Goal: Transaction & Acquisition: Purchase product/service

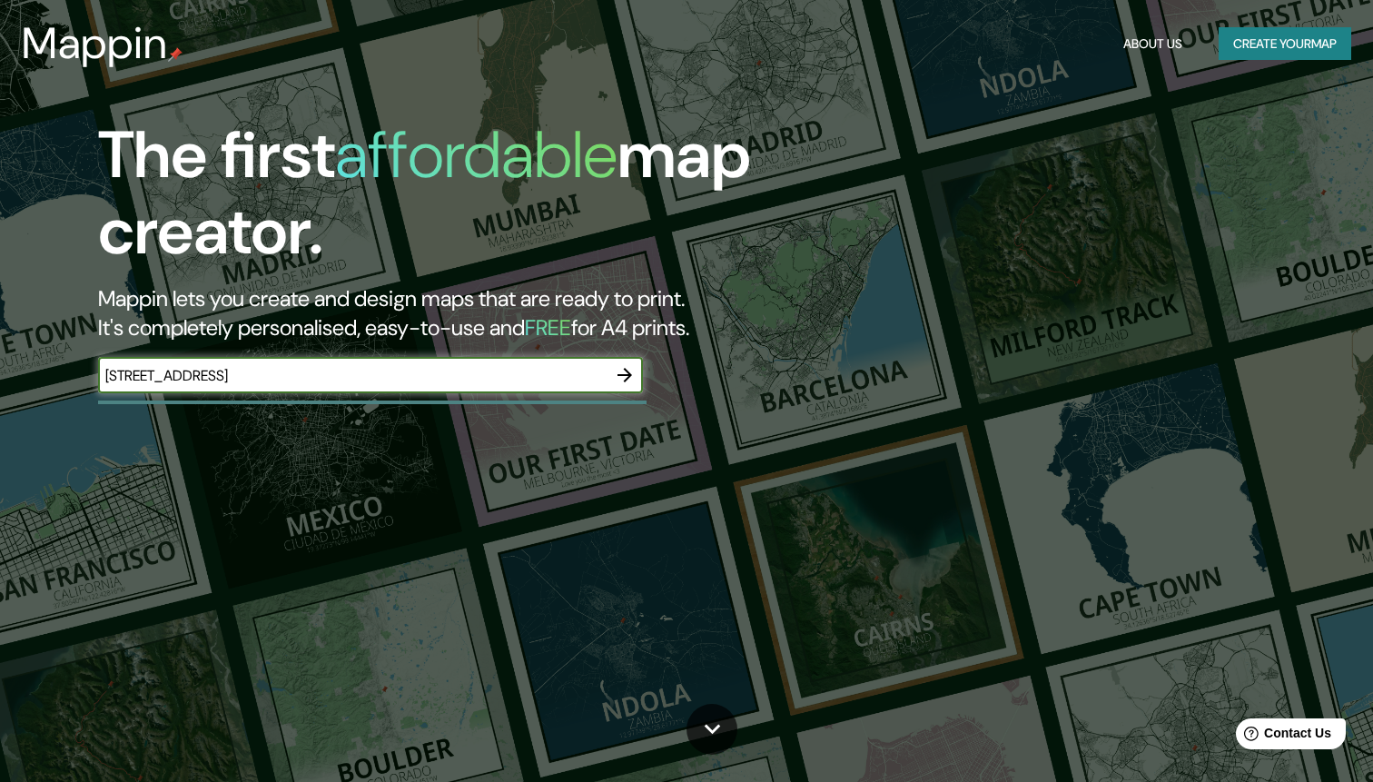
type input "14 Rue saint flaceau le mans"
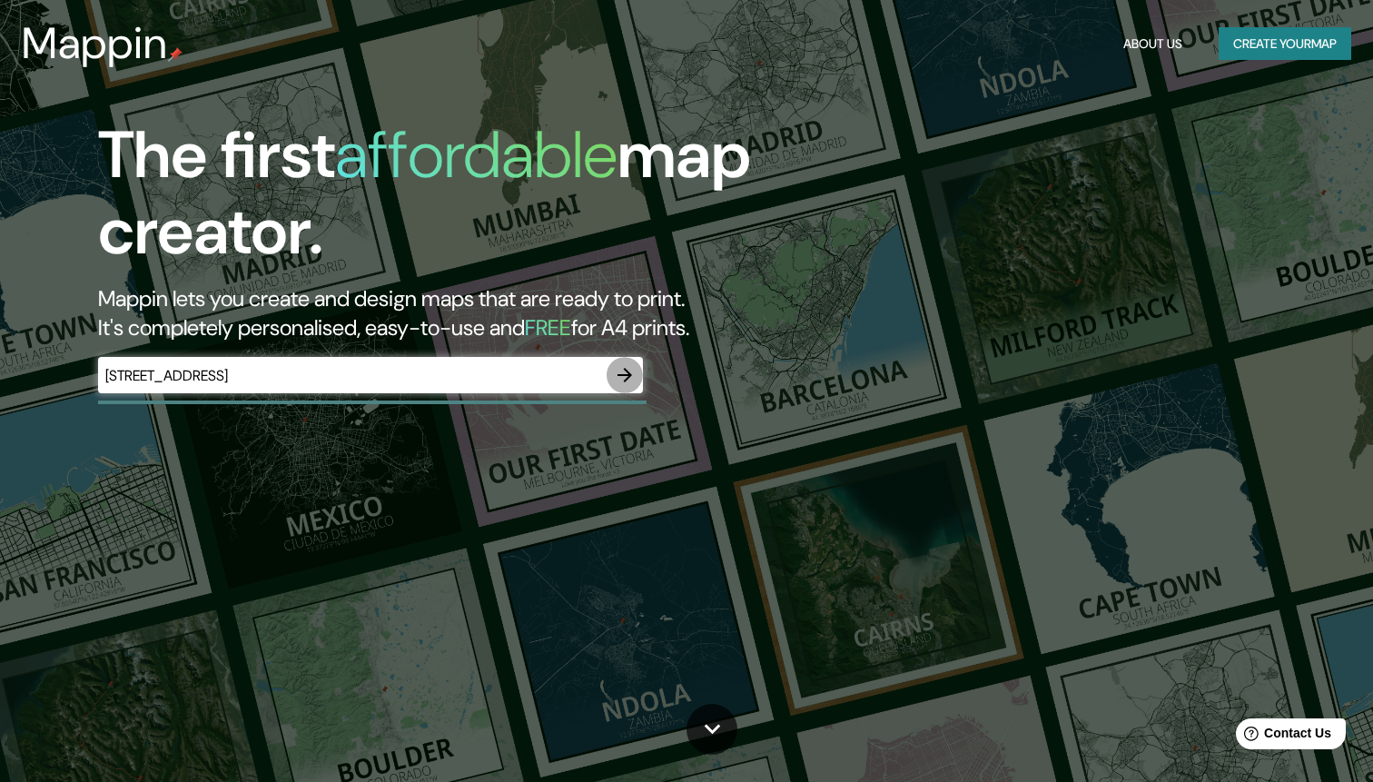
click at [628, 382] on icon "button" at bounding box center [625, 375] width 22 height 22
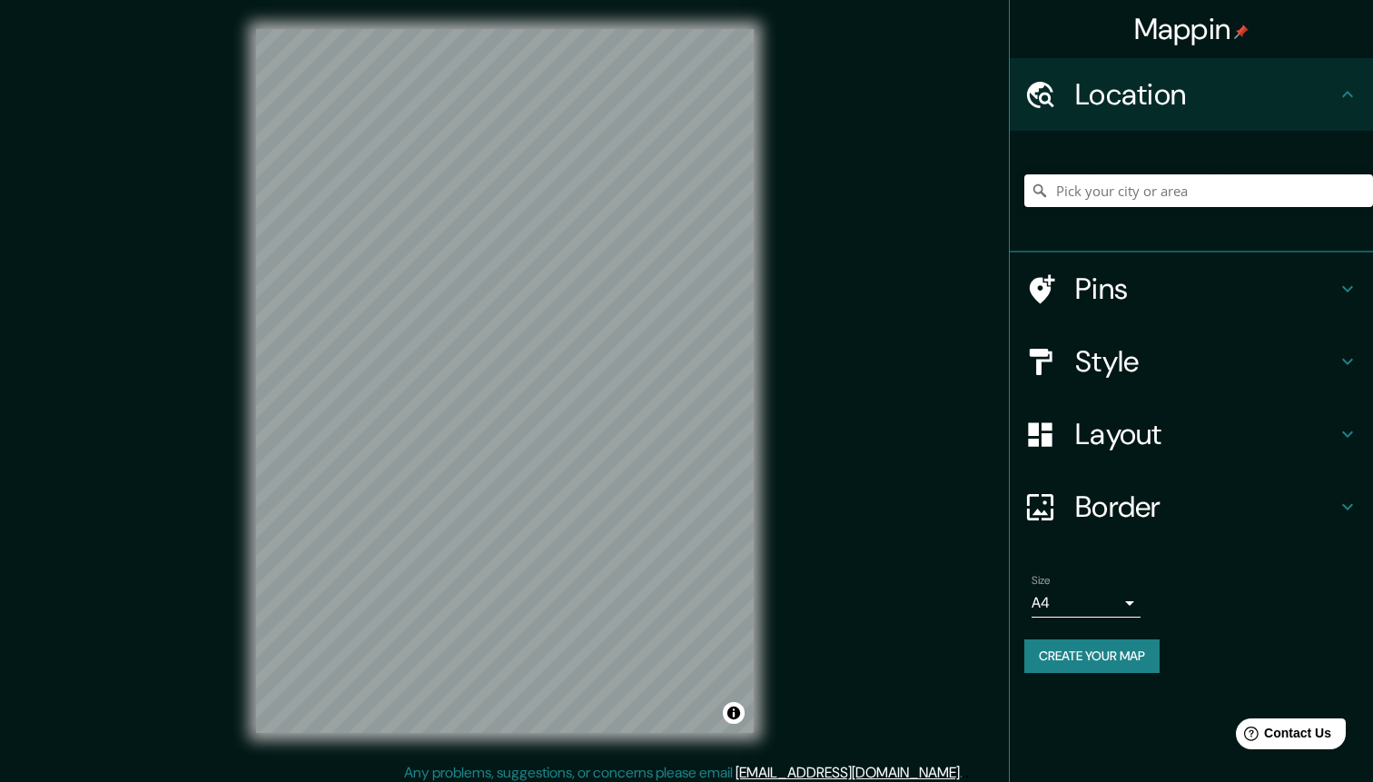
click at [1226, 193] on input "Pick your city or area" at bounding box center [1198, 190] width 349 height 33
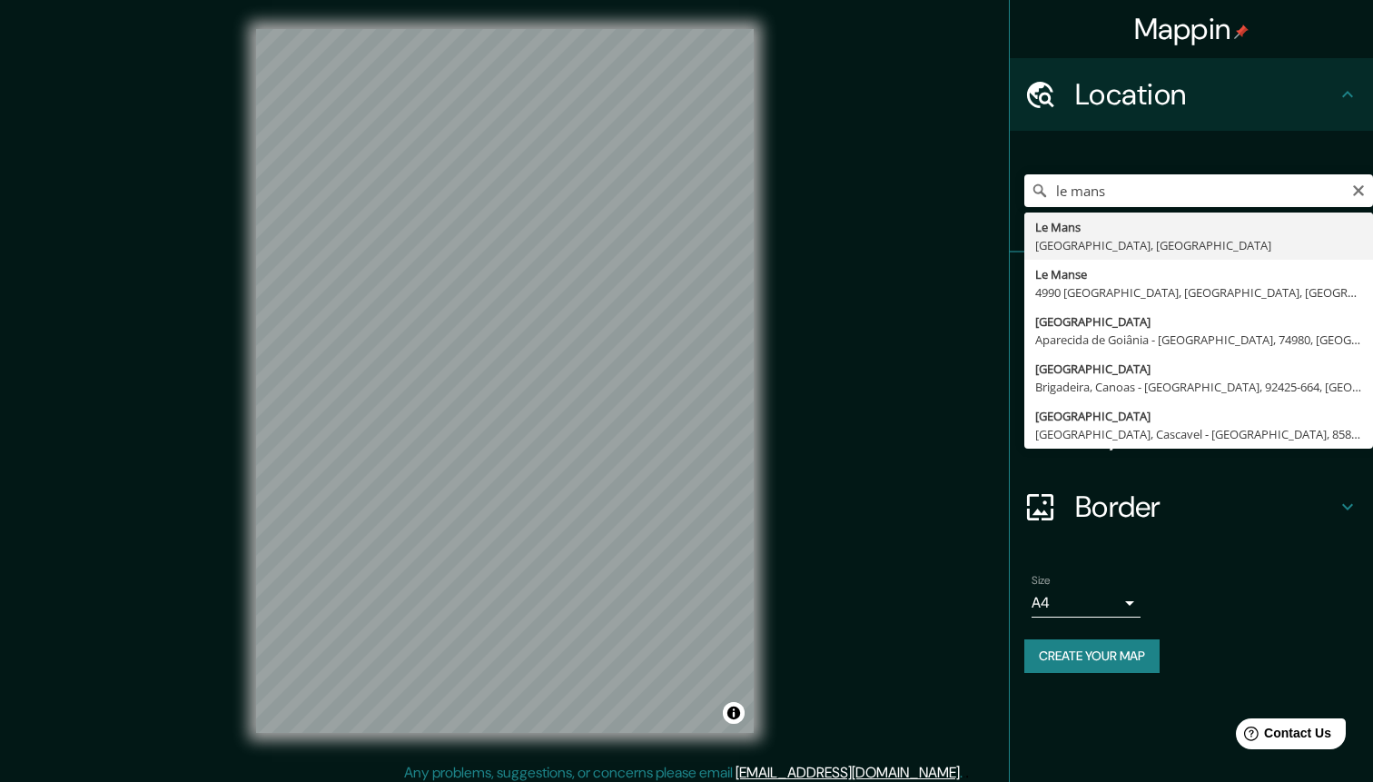
type input "[GEOGRAPHIC_DATA], [GEOGRAPHIC_DATA], [GEOGRAPHIC_DATA]"
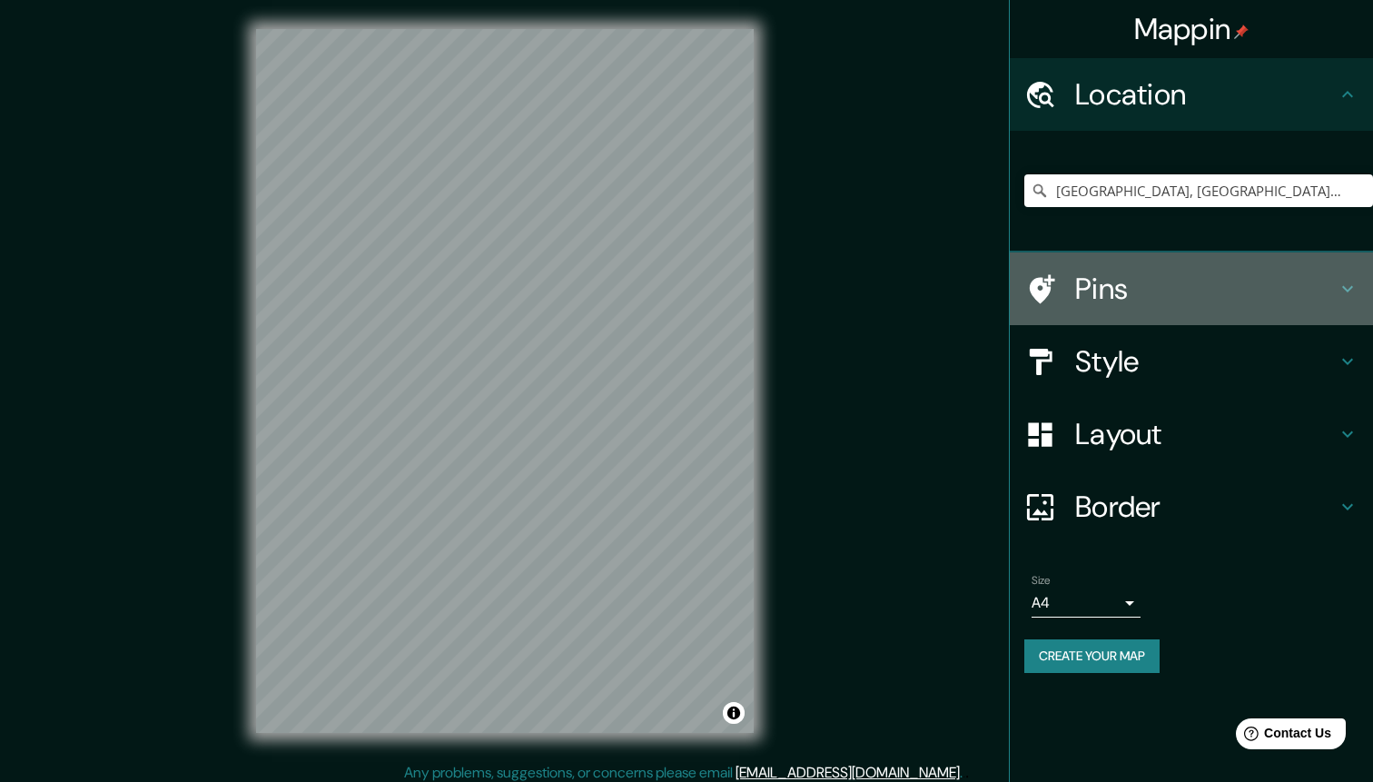
click at [1137, 286] on h4 "Pins" at bounding box center [1206, 289] width 262 height 36
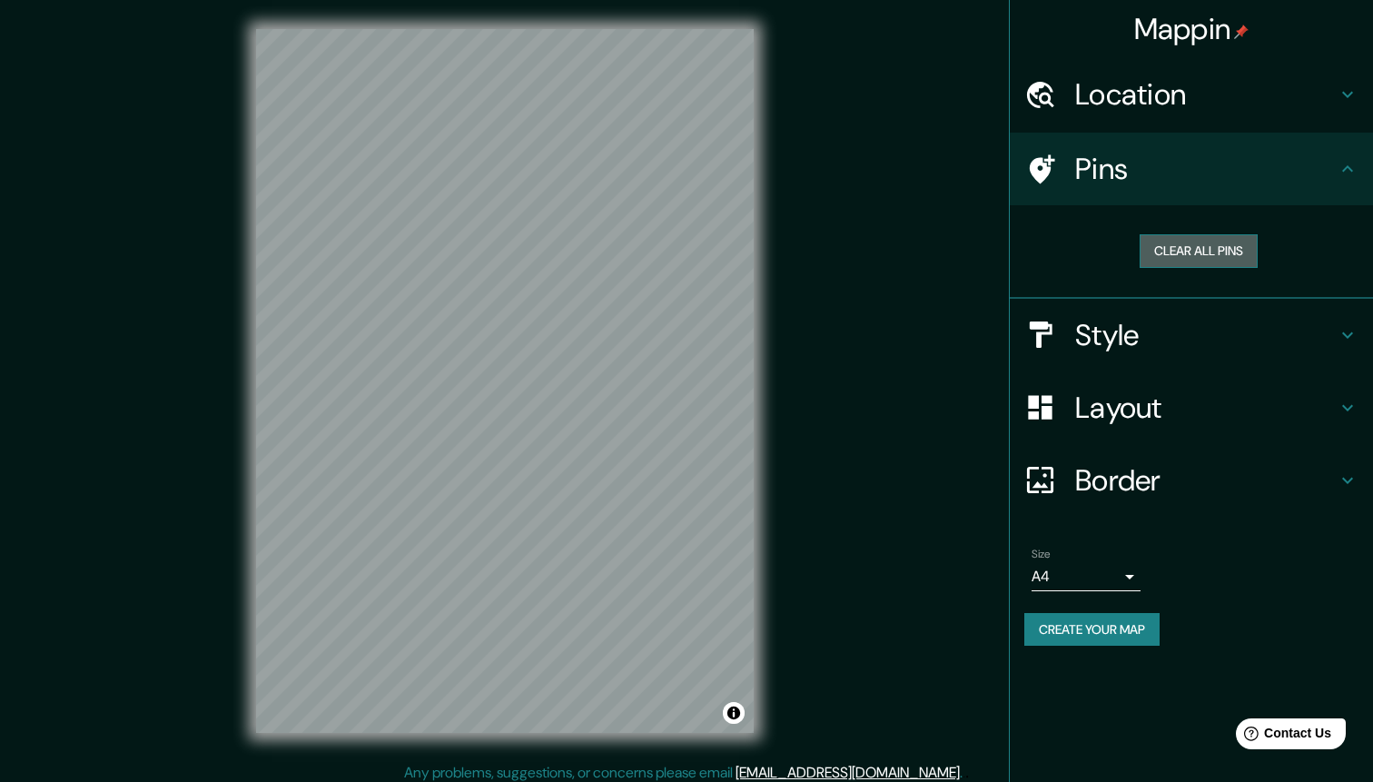
drag, startPoint x: 1217, startPoint y: 248, endPoint x: 1195, endPoint y: 248, distance: 21.8
click at [1212, 248] on button "Clear all pins" at bounding box center [1199, 251] width 118 height 34
click at [419, 331] on div "Mappin Location Le Mans, Sarthe, France Pins Clear all pins Style Layout Border…" at bounding box center [686, 395] width 1373 height 791
drag, startPoint x: 430, startPoint y: 328, endPoint x: 447, endPoint y: 286, distance: 44.9
click at [447, 286] on div at bounding box center [444, 284] width 15 height 15
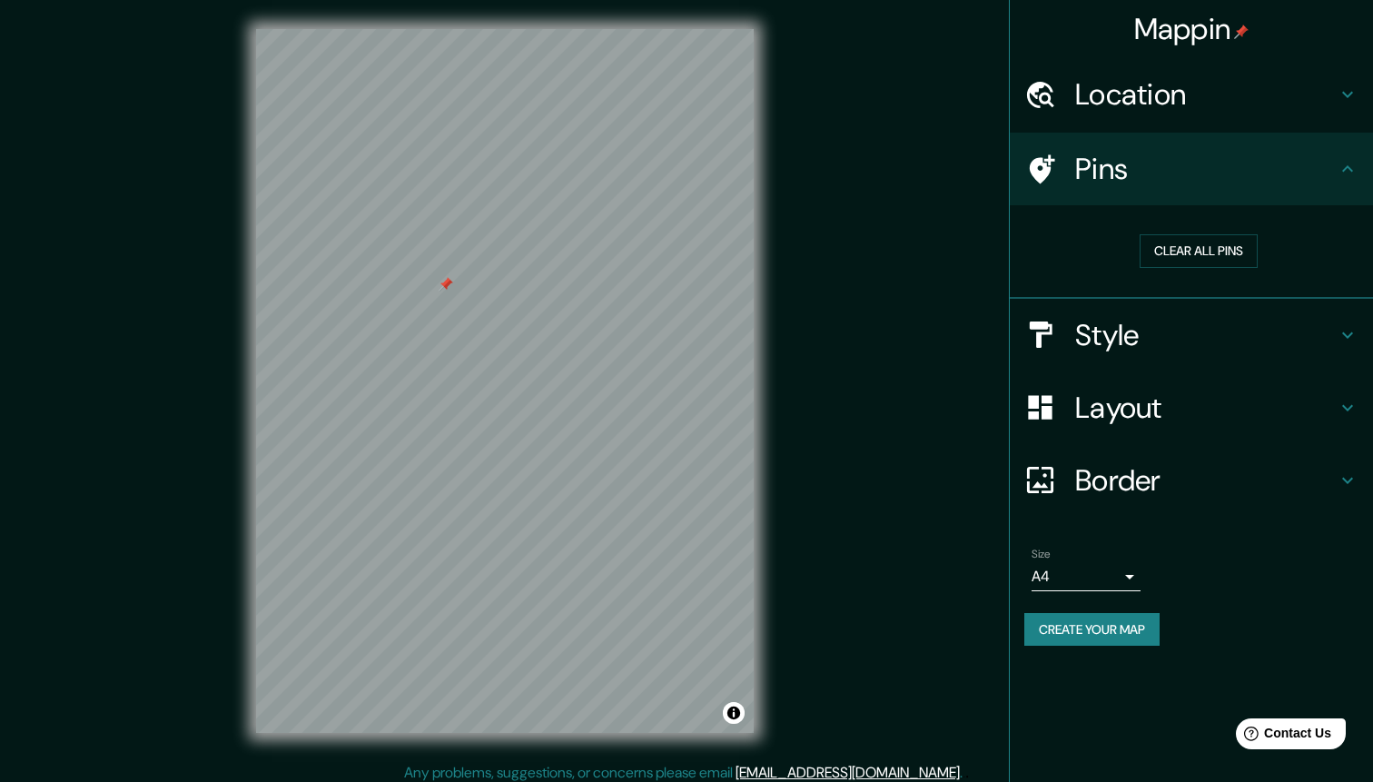
click at [447, 286] on div at bounding box center [446, 284] width 15 height 15
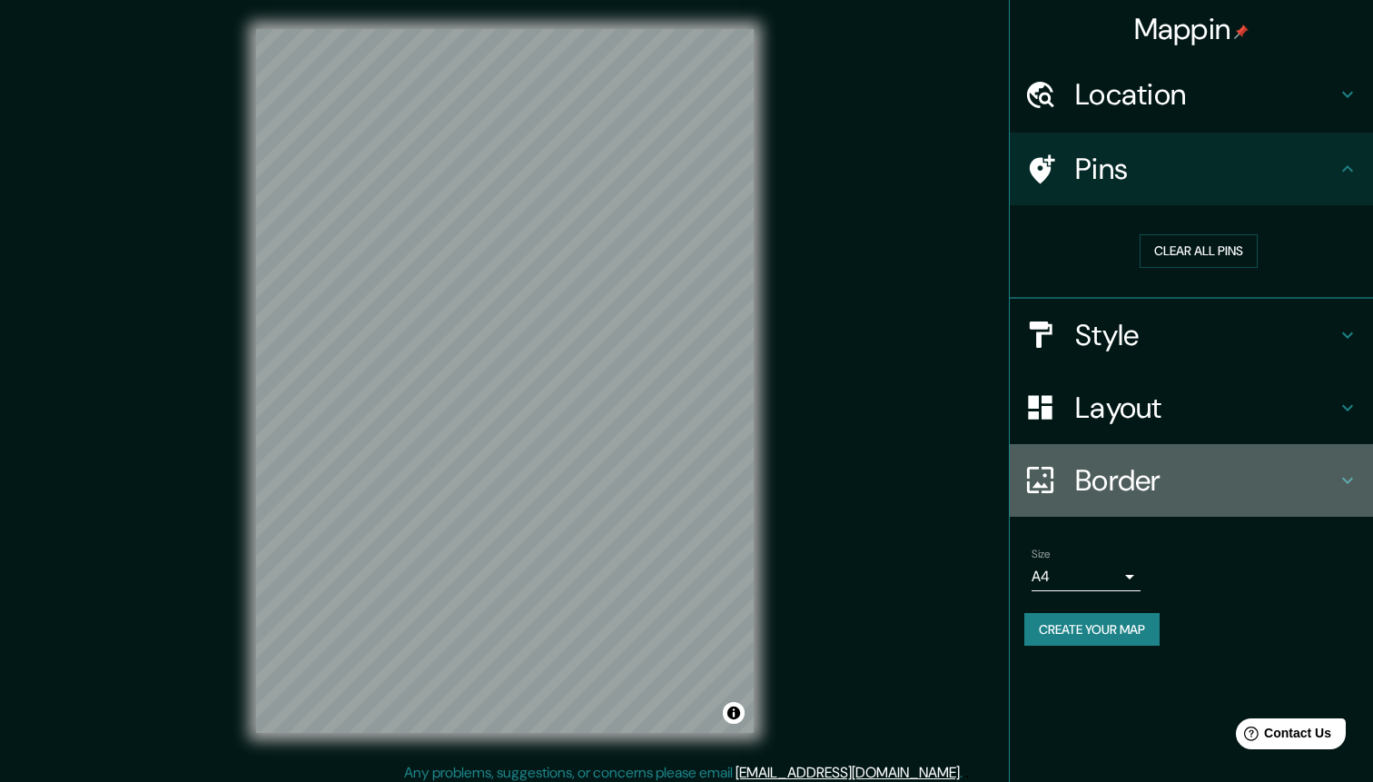
click at [1127, 480] on h4 "Border" at bounding box center [1206, 480] width 262 height 36
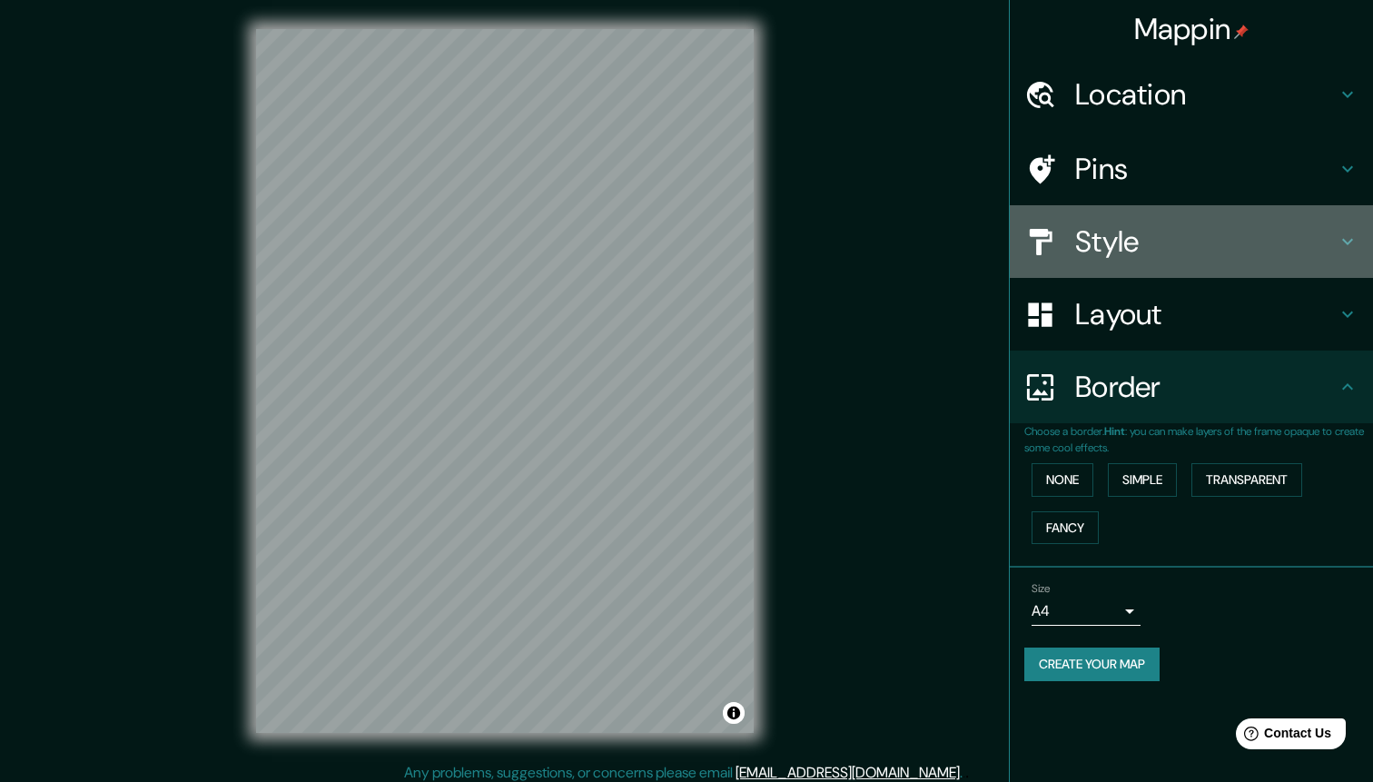
click at [1139, 237] on h4 "Style" at bounding box center [1206, 241] width 262 height 36
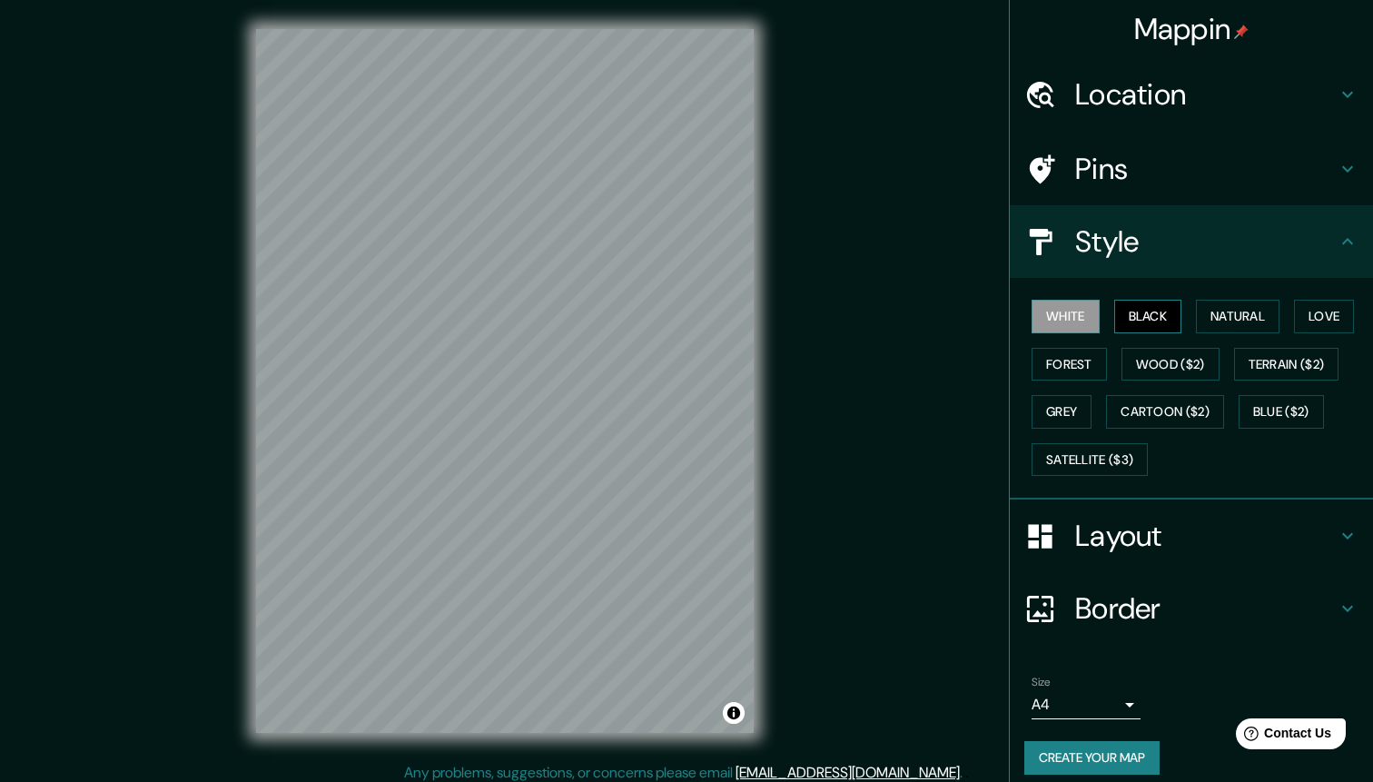
click at [1145, 318] on button "Black" at bounding box center [1148, 317] width 68 height 34
click at [1084, 314] on button "White" at bounding box center [1066, 317] width 68 height 34
click at [1073, 354] on button "Forest" at bounding box center [1069, 365] width 75 height 34
click at [1063, 405] on button "Grey" at bounding box center [1062, 412] width 60 height 34
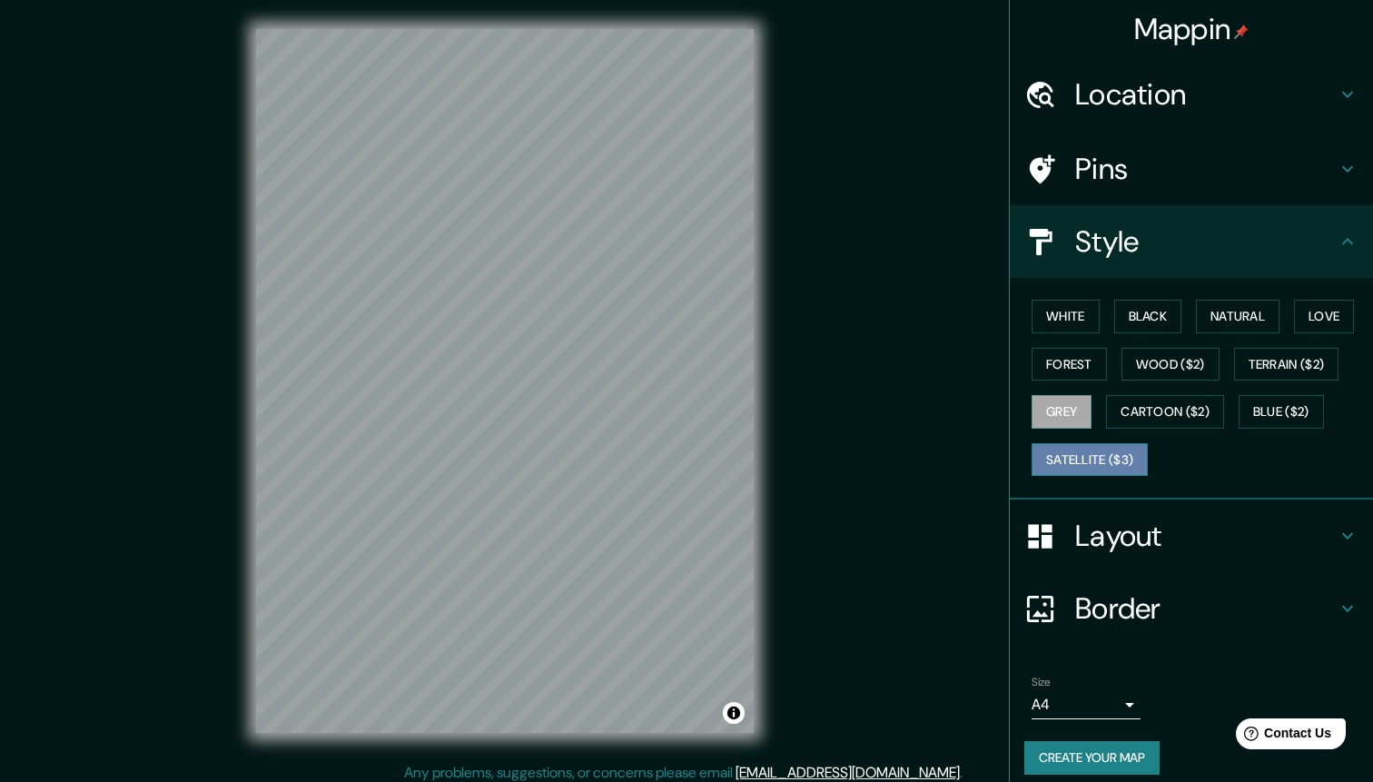
click at [1100, 452] on button "Satellite ($3)" at bounding box center [1090, 460] width 116 height 34
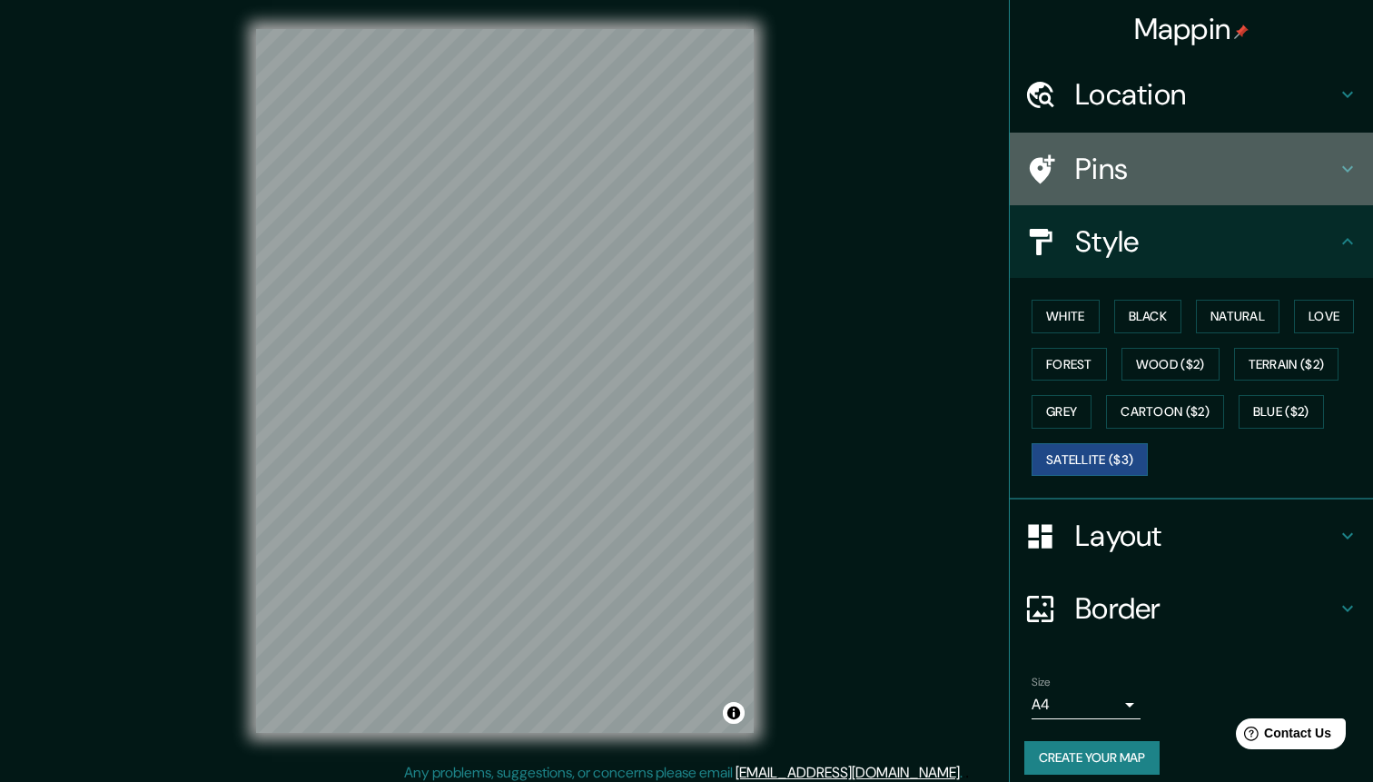
click at [1184, 154] on h4 "Pins" at bounding box center [1206, 169] width 262 height 36
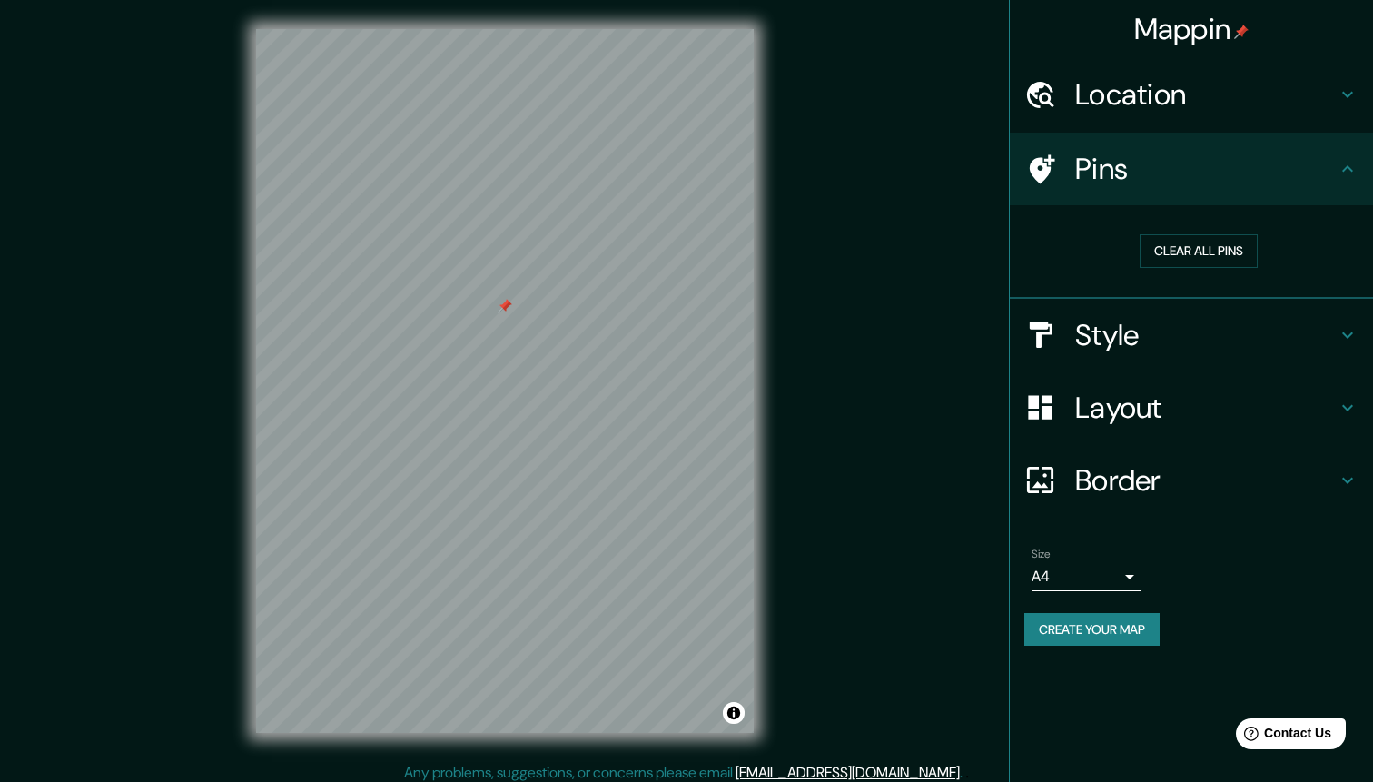
click at [1170, 333] on h4 "Style" at bounding box center [1206, 335] width 262 height 36
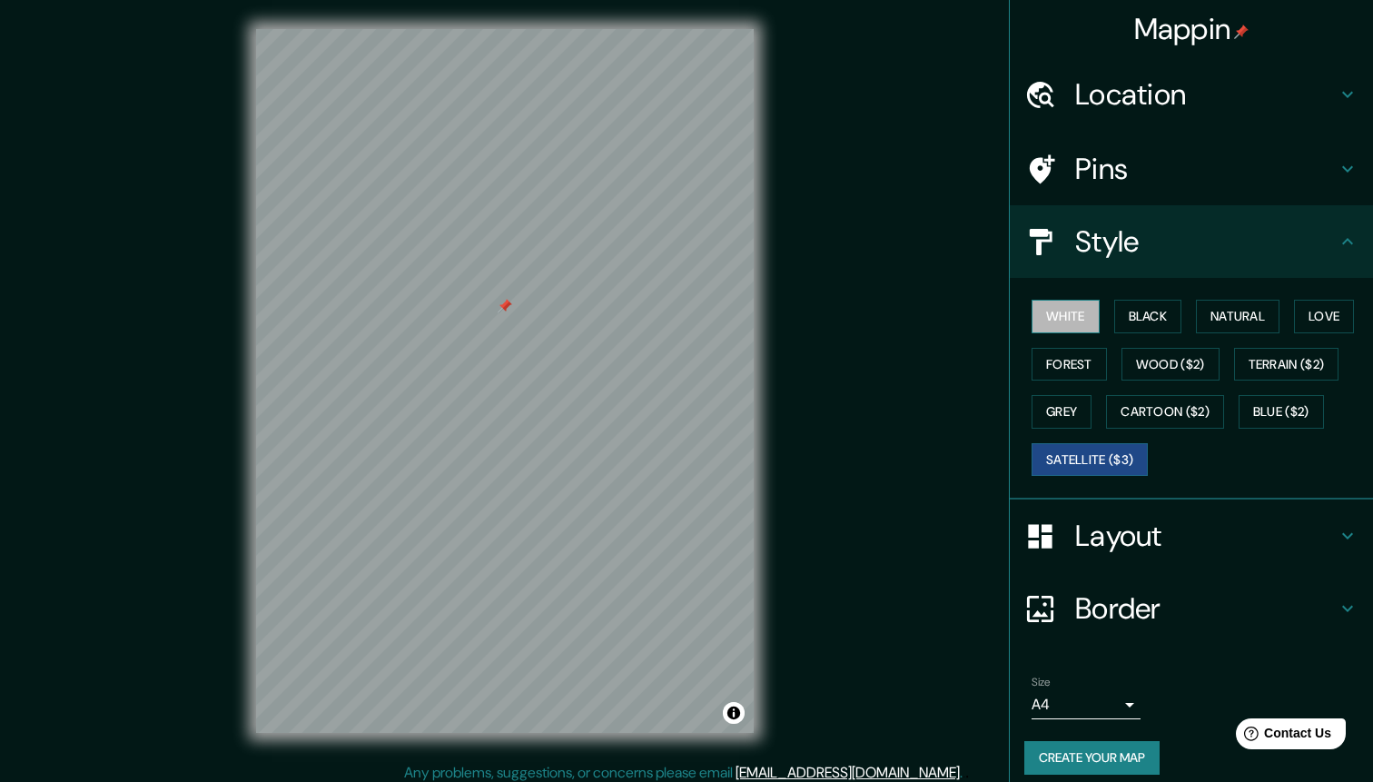
click at [1076, 305] on button "White" at bounding box center [1066, 317] width 68 height 34
click at [1124, 454] on button "Satellite ($3)" at bounding box center [1090, 460] width 116 height 34
click at [1281, 410] on button "Blue ($2)" at bounding box center [1281, 412] width 85 height 34
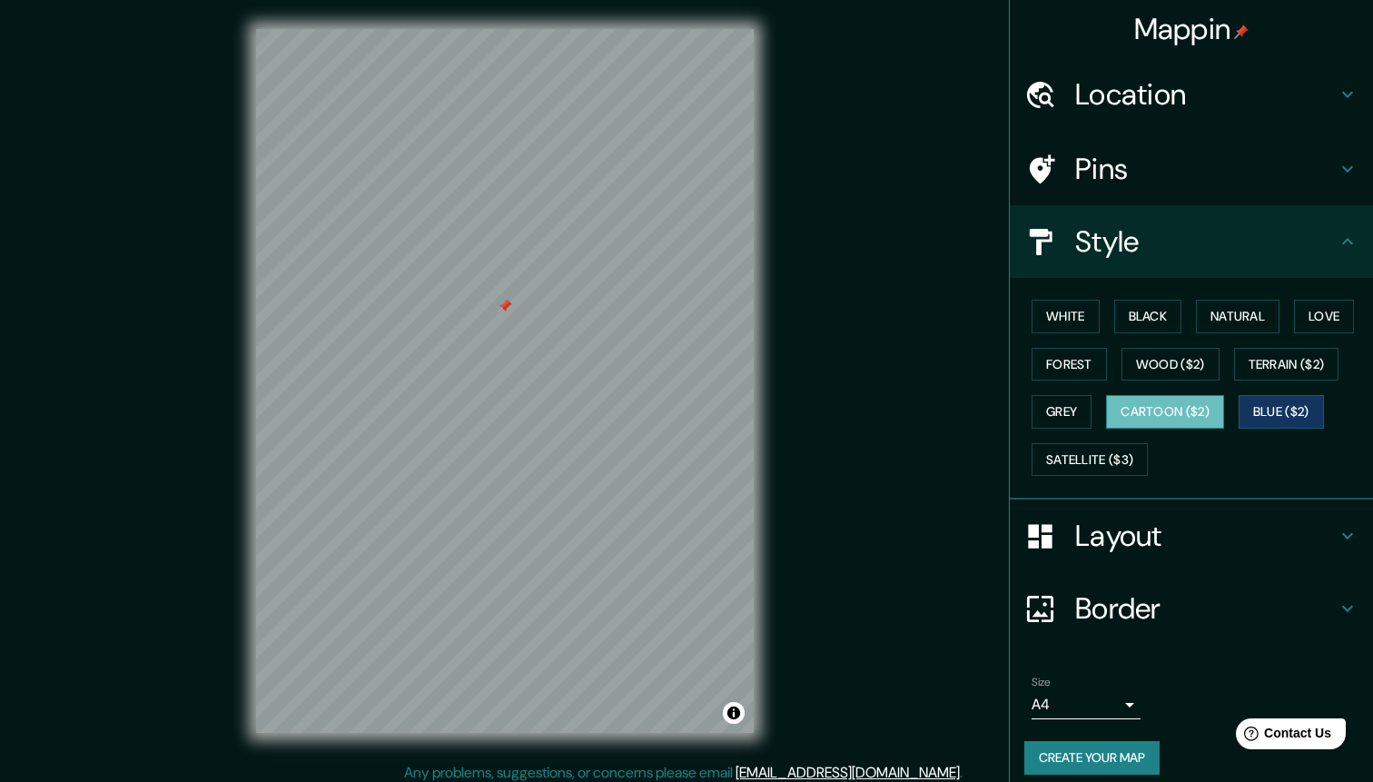
click at [1186, 411] on button "Cartoon ($2)" at bounding box center [1165, 412] width 118 height 34
click at [1066, 410] on button "Grey" at bounding box center [1062, 412] width 60 height 34
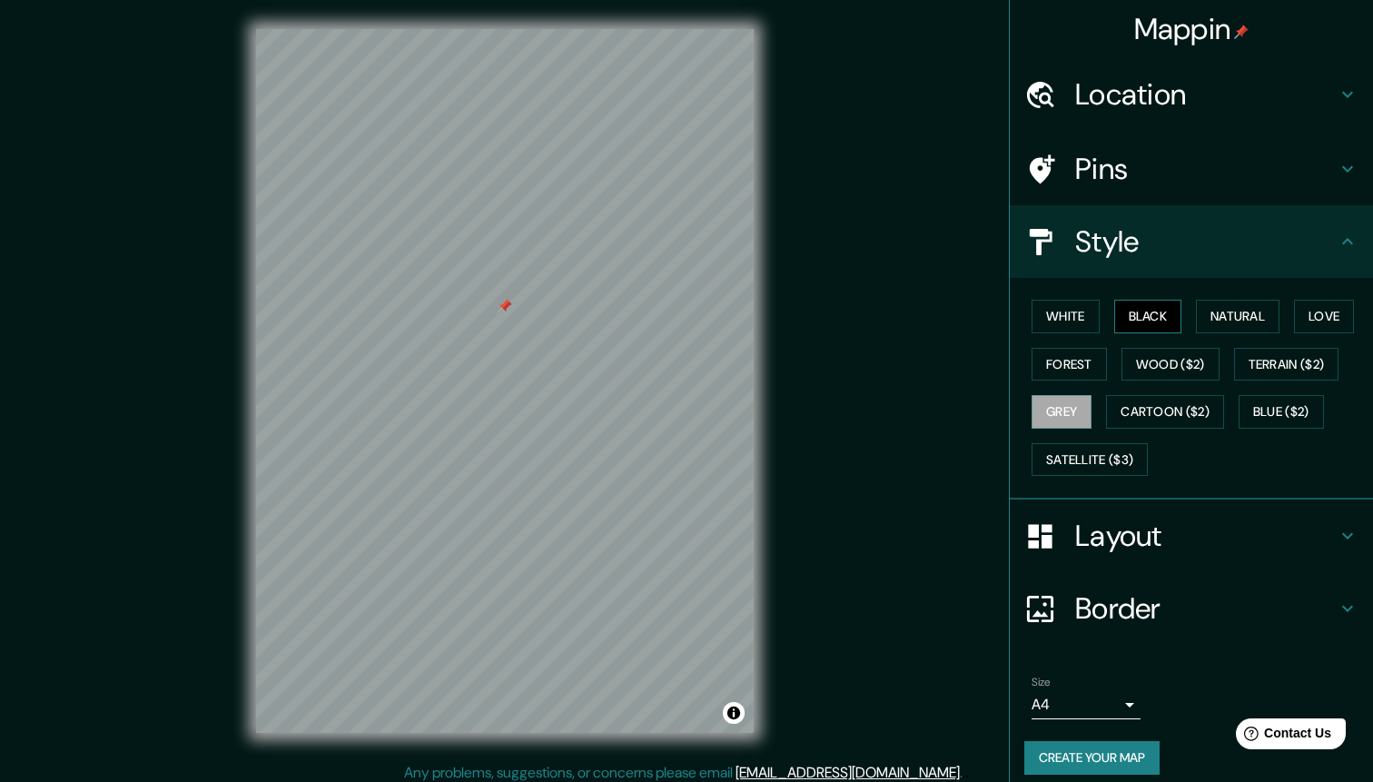
click at [1155, 312] on button "Black" at bounding box center [1148, 317] width 68 height 34
click at [1260, 314] on button "Natural" at bounding box center [1238, 317] width 84 height 34
click at [1350, 318] on button "Love" at bounding box center [1324, 317] width 60 height 34
click at [1243, 310] on button "Natural" at bounding box center [1238, 317] width 84 height 34
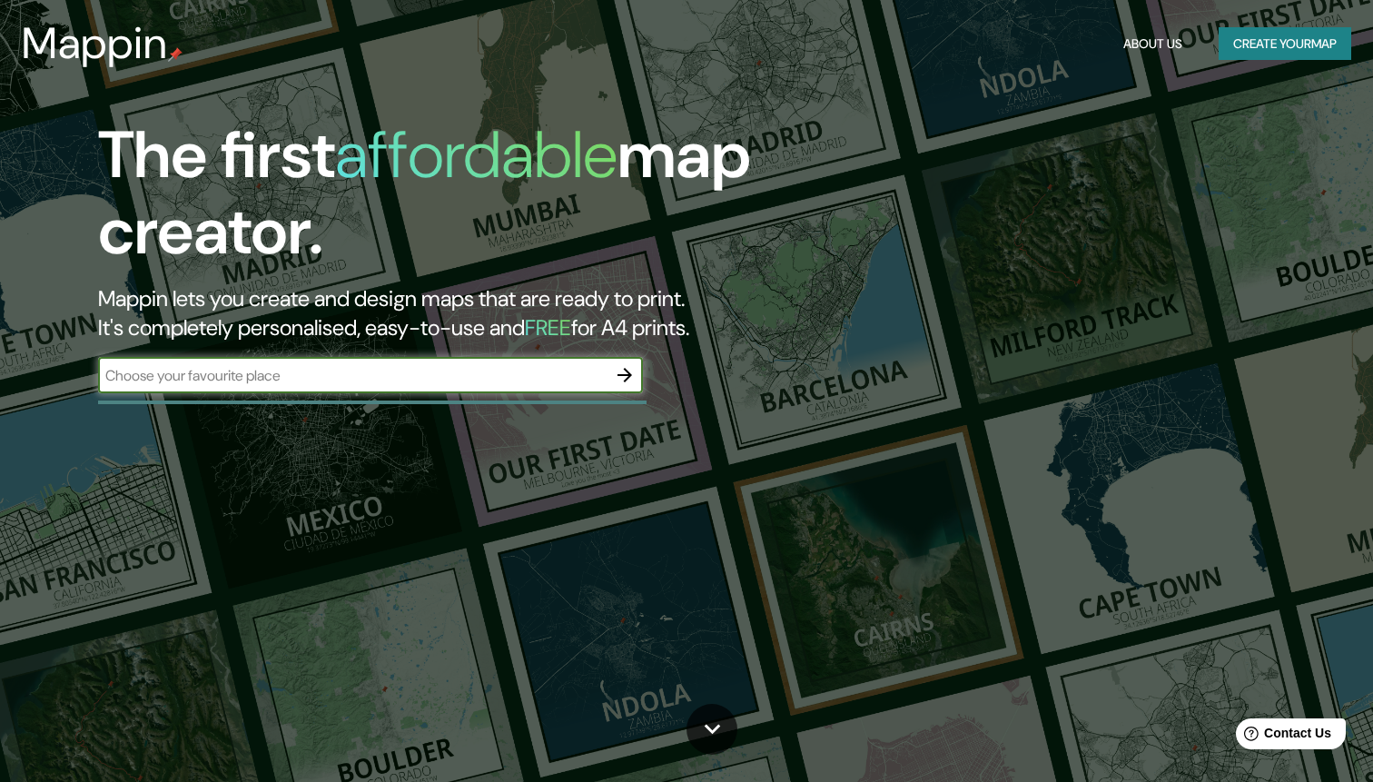
click at [454, 386] on div "​" at bounding box center [370, 375] width 545 height 36
type input "le mans"
click at [624, 377] on icon "button" at bounding box center [625, 375] width 22 height 22
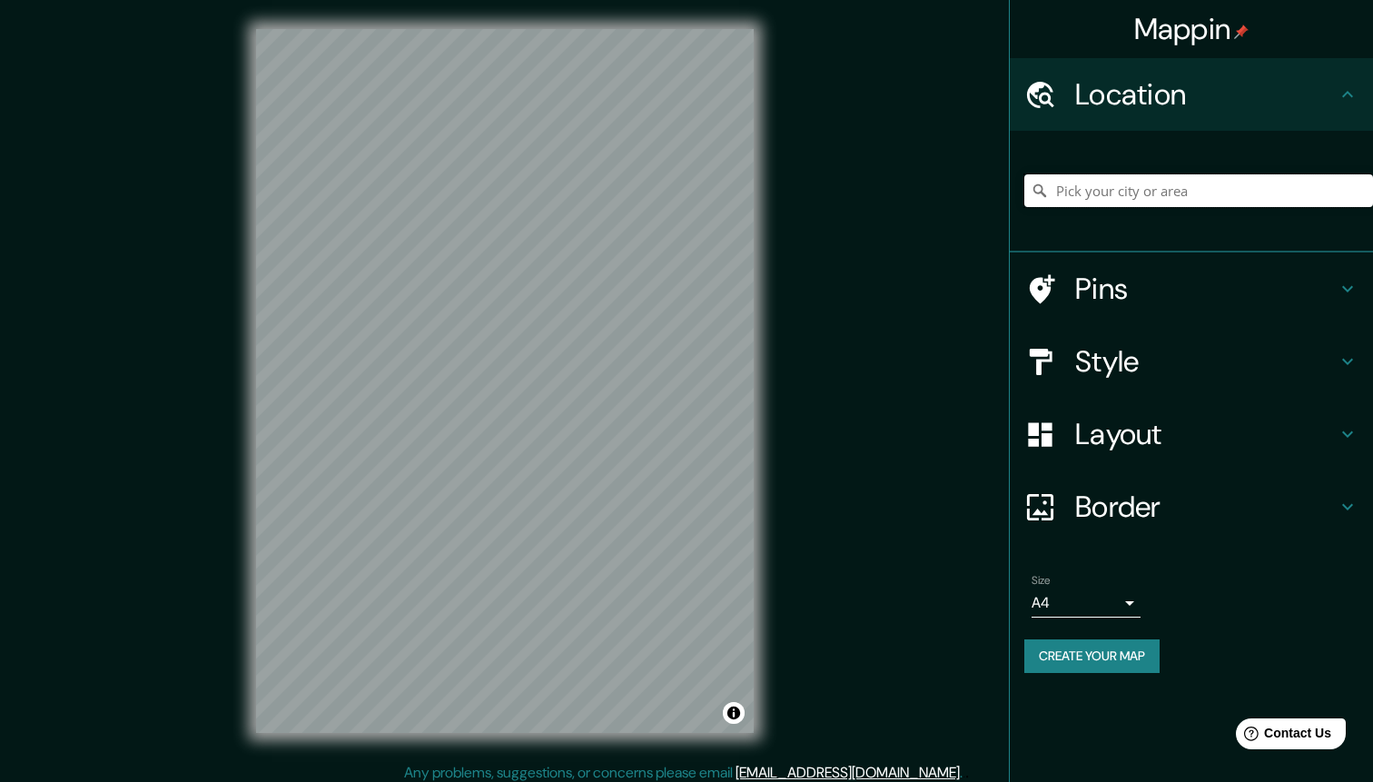
click at [1092, 189] on input "Pick your city or area" at bounding box center [1198, 190] width 349 height 33
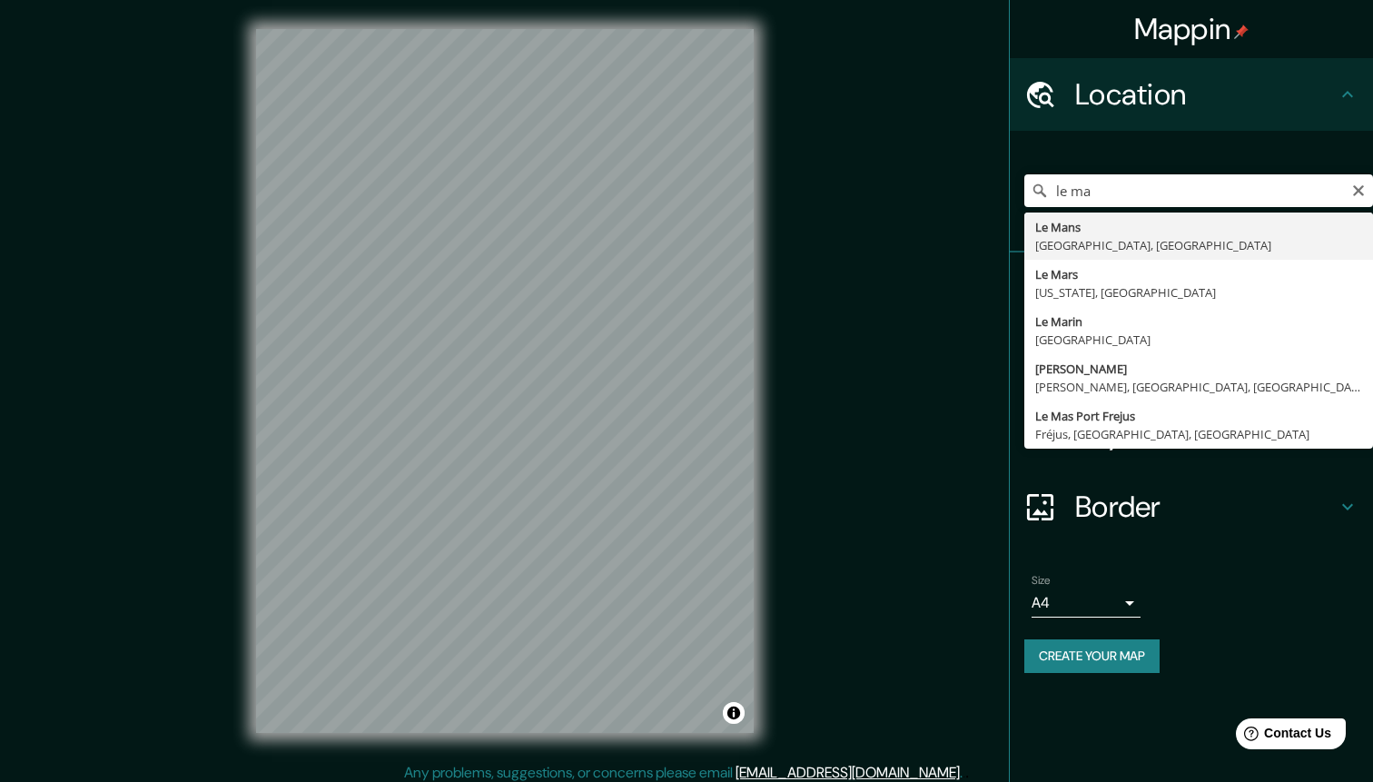
type input "[GEOGRAPHIC_DATA], [GEOGRAPHIC_DATA], [GEOGRAPHIC_DATA]"
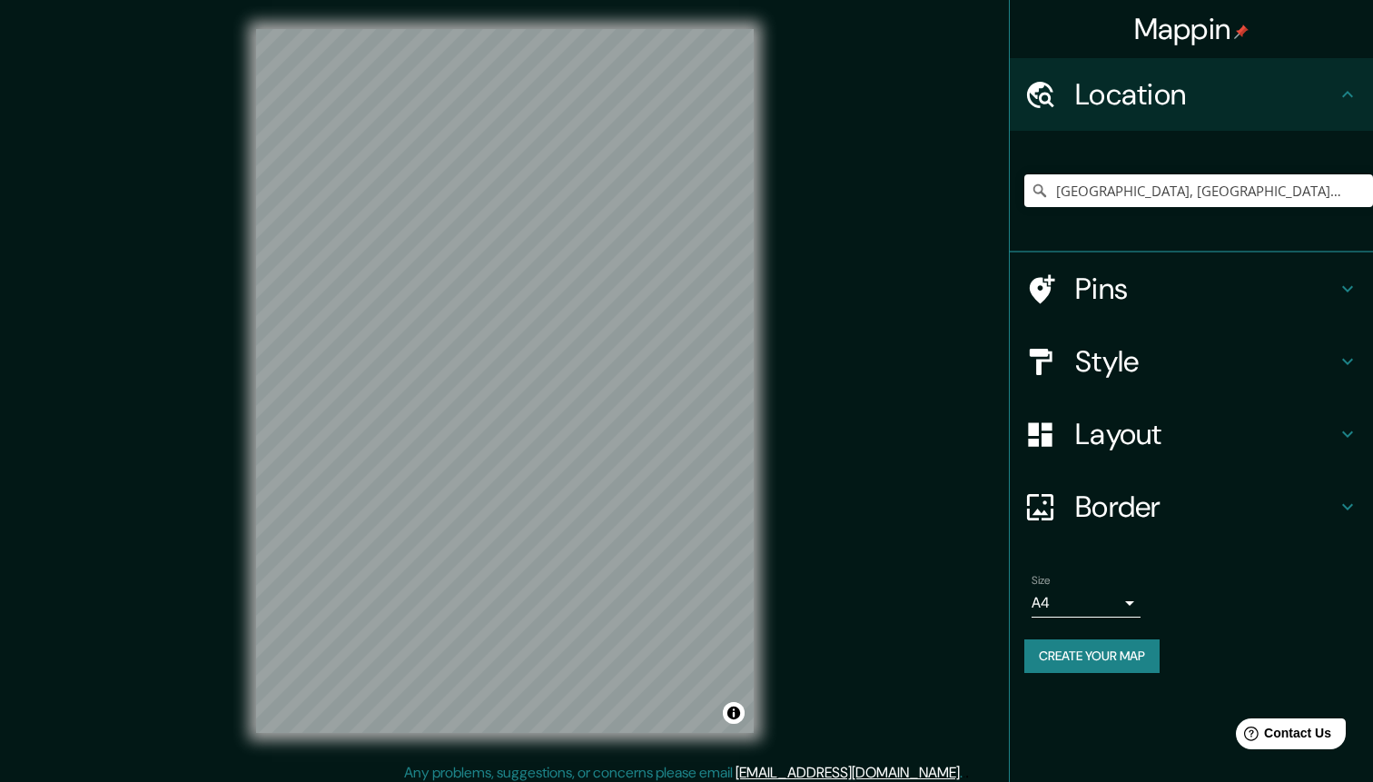
click at [1125, 598] on body "Mappin Location [GEOGRAPHIC_DATA], [GEOGRAPHIC_DATA], [GEOGRAPHIC_DATA] Pins St…" at bounding box center [686, 391] width 1373 height 782
click at [1100, 679] on li "A3" at bounding box center [1086, 674] width 109 height 33
click at [1123, 601] on body "Mappin Location [GEOGRAPHIC_DATA], [GEOGRAPHIC_DATA], [GEOGRAPHIC_DATA] Pins St…" at bounding box center [686, 391] width 1373 height 782
click at [1099, 705] on li "A1 ($2.50)" at bounding box center [1086, 706] width 109 height 33
click at [1122, 597] on body "Mappin Location [GEOGRAPHIC_DATA], [GEOGRAPHIC_DATA], [GEOGRAPHIC_DATA] Pins St…" at bounding box center [686, 391] width 1373 height 782
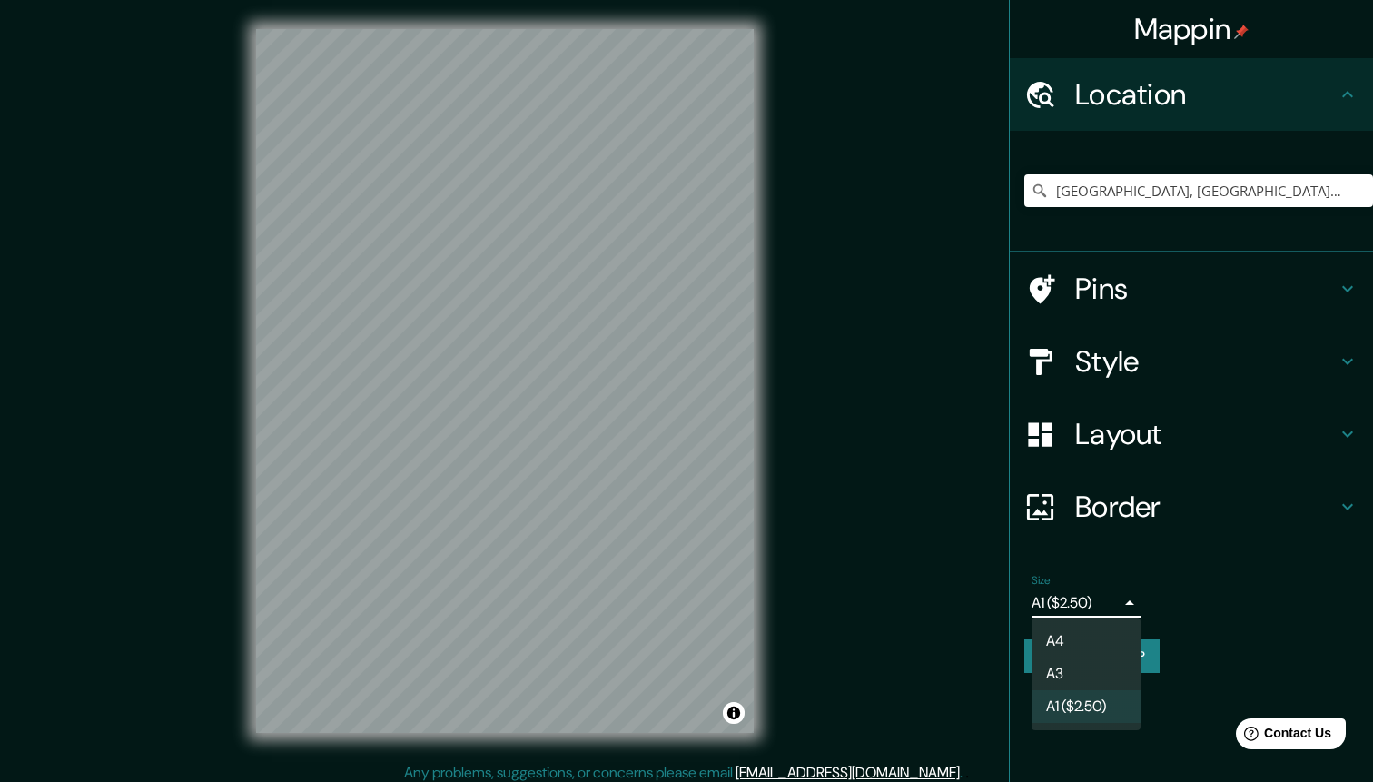
click at [1102, 644] on li "A4" at bounding box center [1086, 641] width 109 height 33
type input "single"
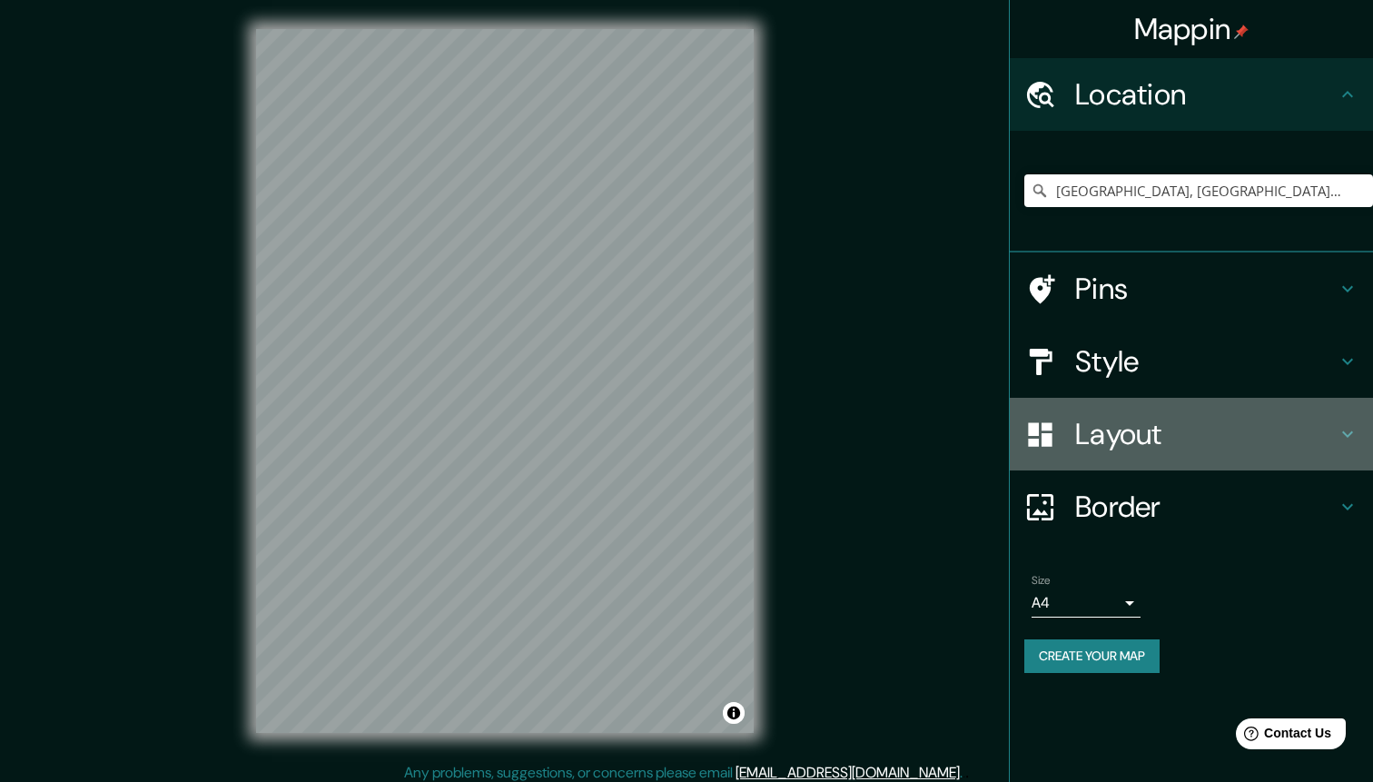
click at [1181, 435] on h4 "Layout" at bounding box center [1206, 434] width 262 height 36
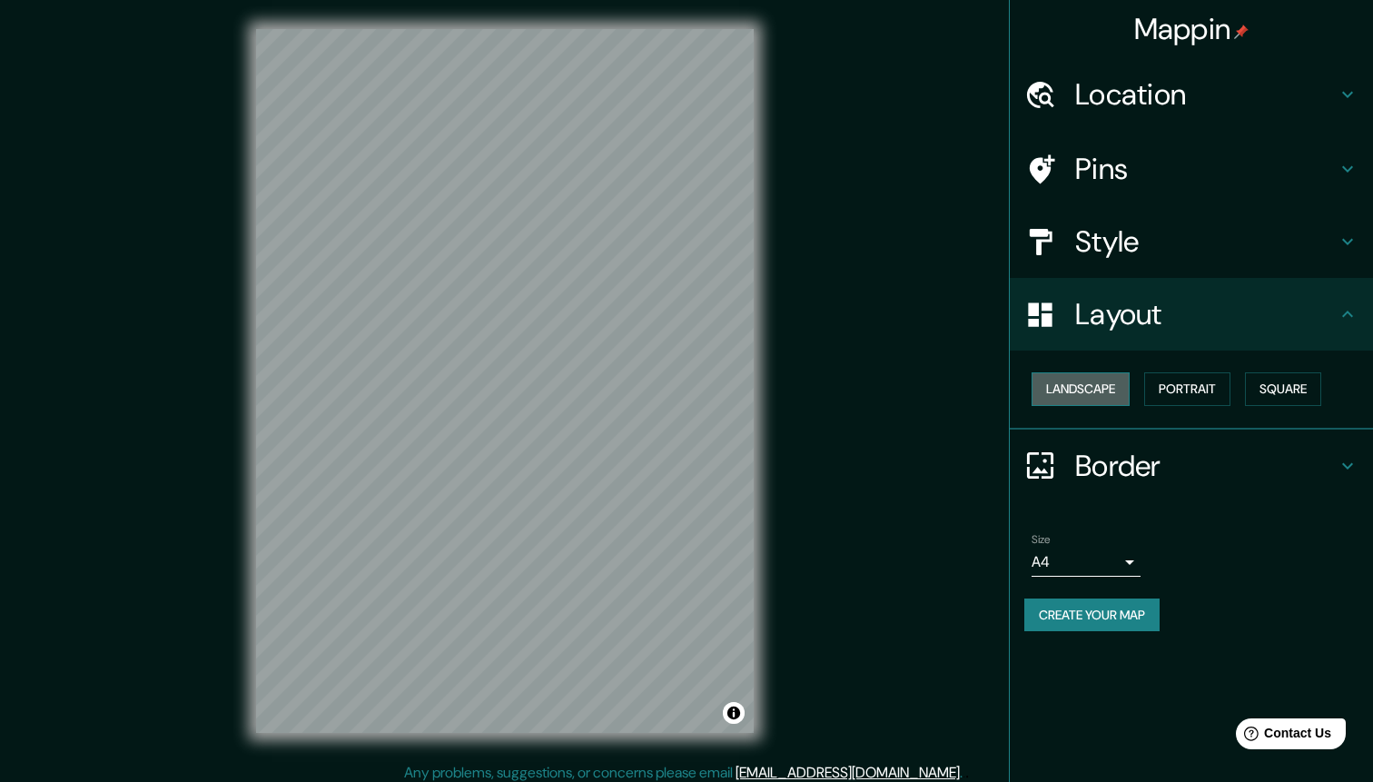
click at [1093, 380] on button "Landscape" at bounding box center [1081, 389] width 98 height 34
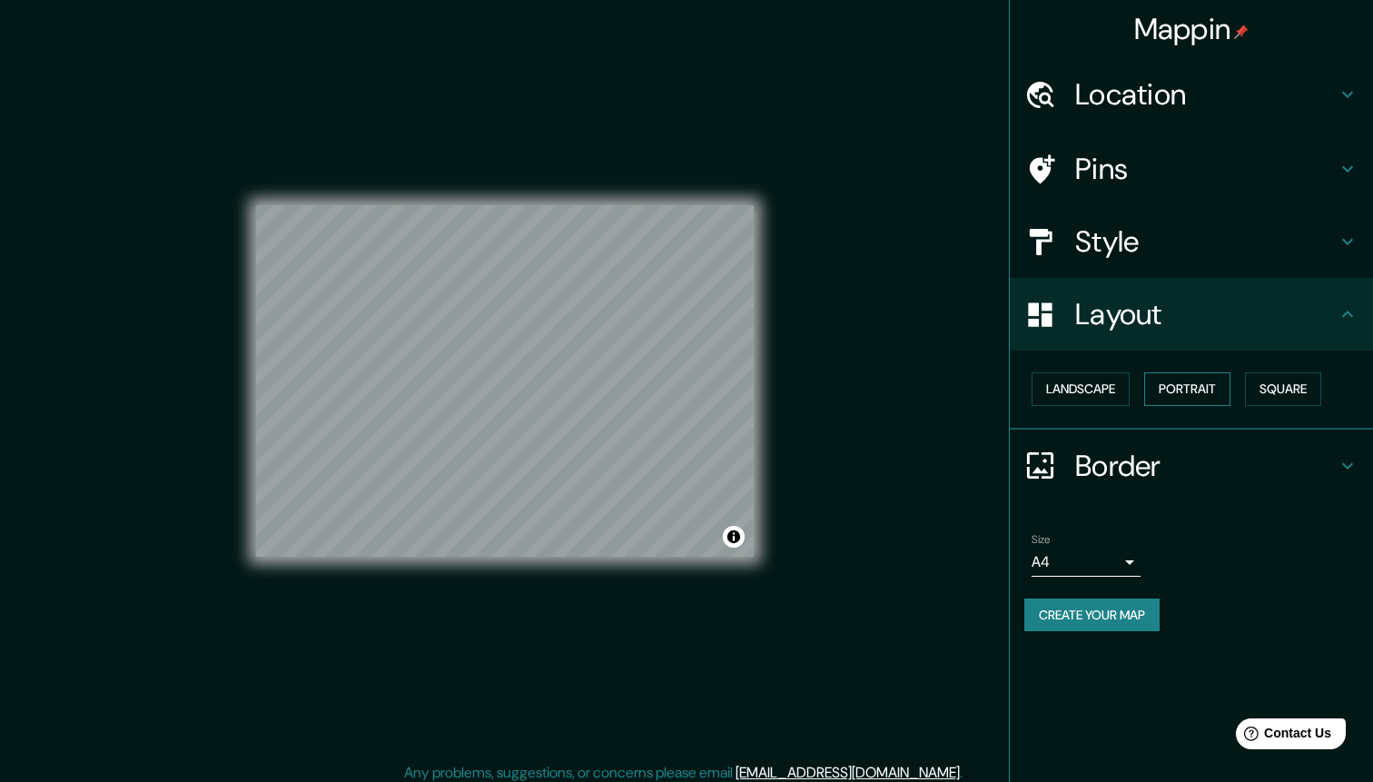
click at [1182, 387] on button "Portrait" at bounding box center [1187, 389] width 86 height 34
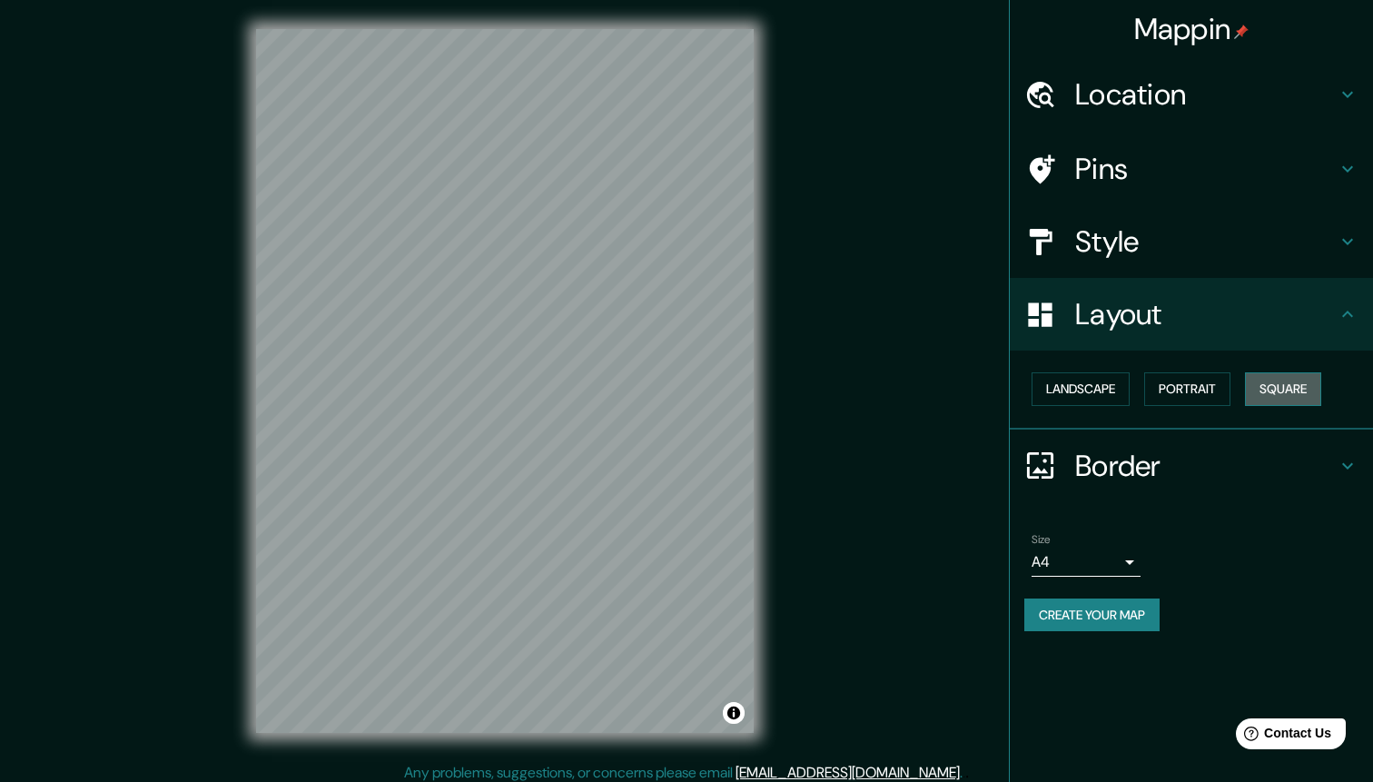
click at [1299, 385] on button "Square" at bounding box center [1283, 389] width 76 height 34
